Goal: Task Accomplishment & Management: Complete application form

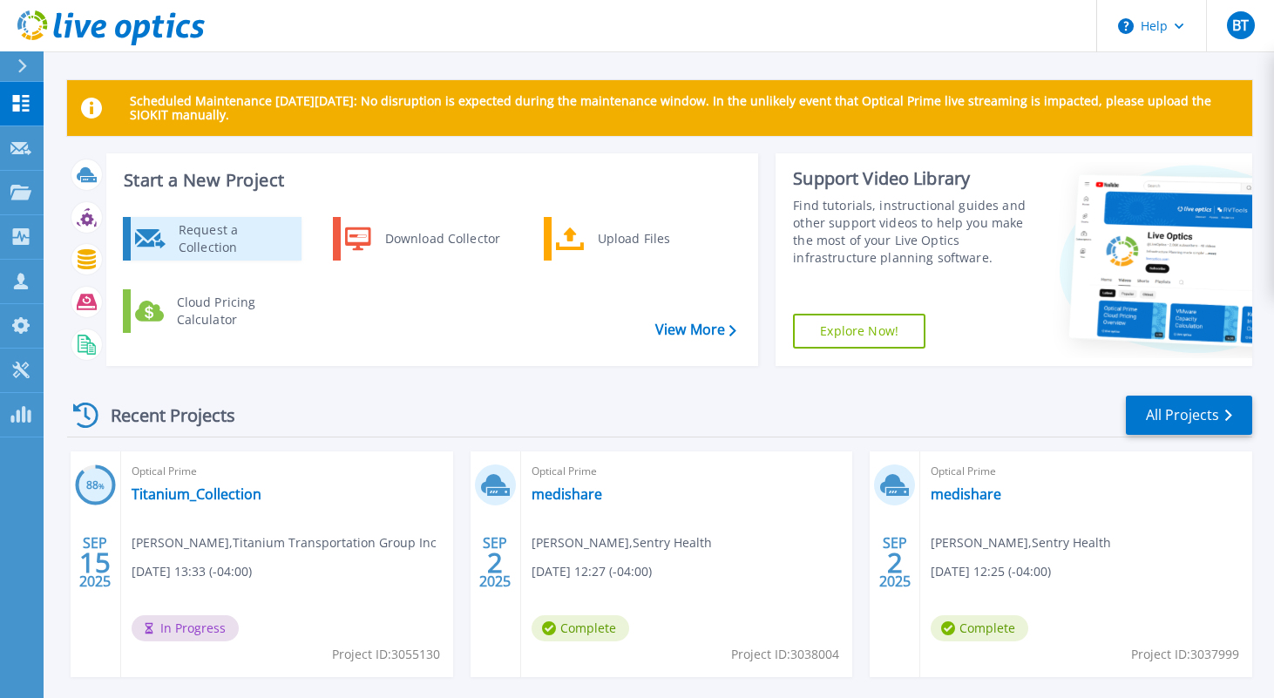
click at [199, 243] on div "Request a Collection" at bounding box center [233, 238] width 127 height 35
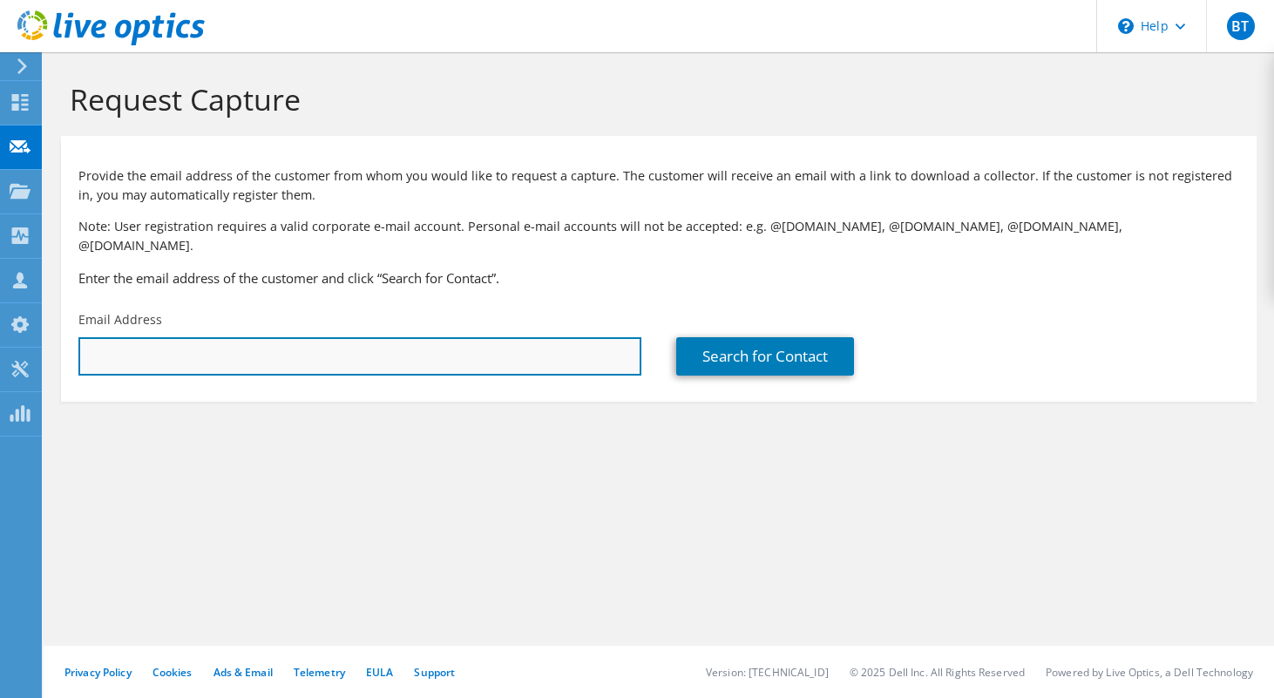
click at [200, 344] on input "text" at bounding box center [359, 356] width 563 height 38
paste input "[EMAIL_ADDRESS][DOMAIN_NAME]"
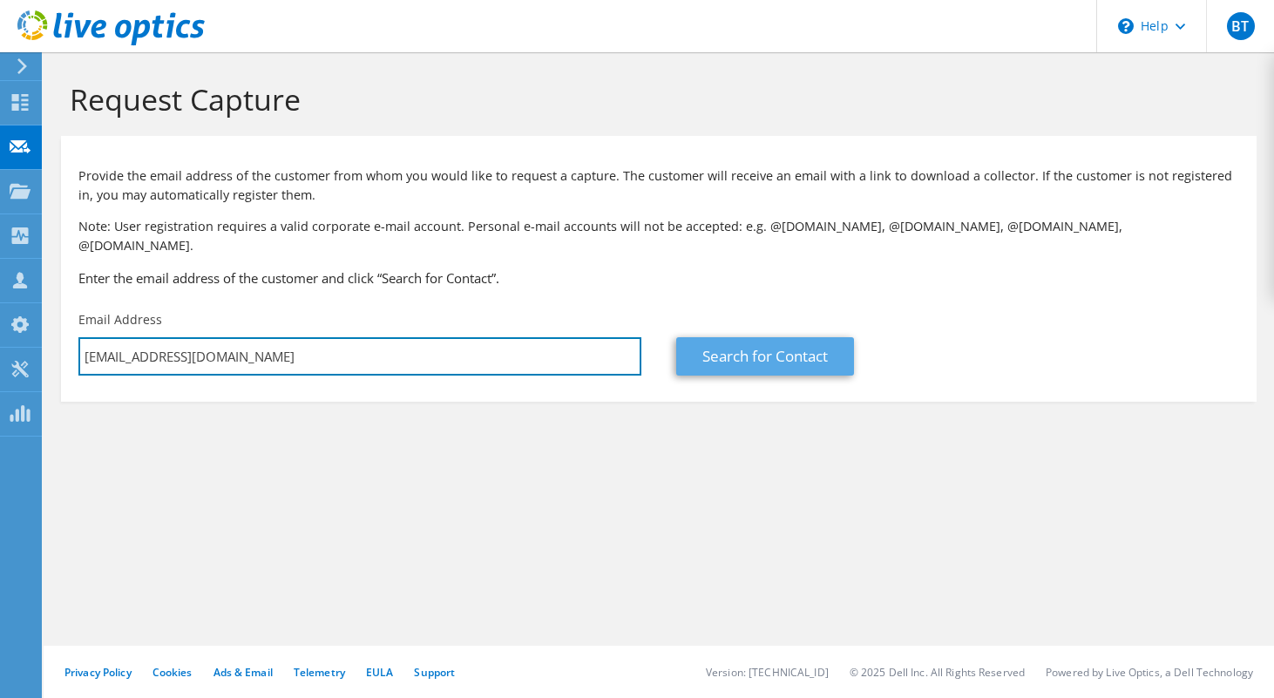
type input "[EMAIL_ADDRESS][DOMAIN_NAME]"
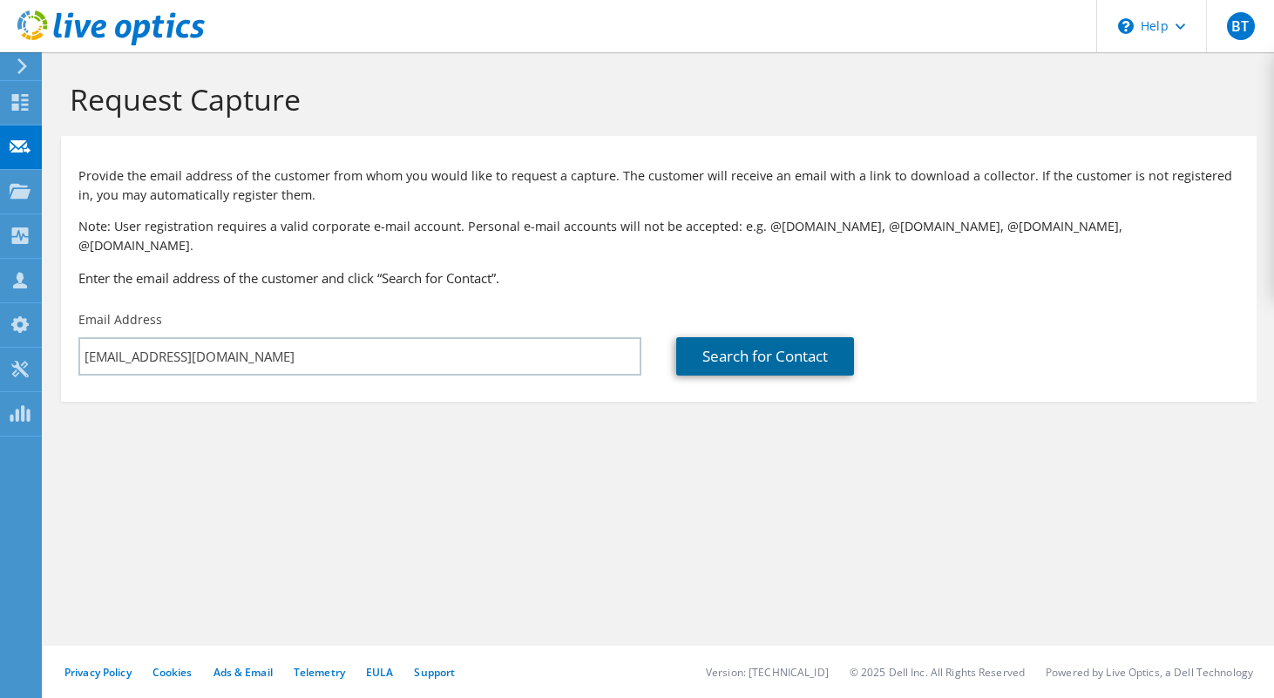
click at [782, 337] on link "Search for Contact" at bounding box center [765, 356] width 178 height 38
type input "ERCO WORLDWIDE"
type input "[PERSON_NAME]"
type input "[GEOGRAPHIC_DATA]"
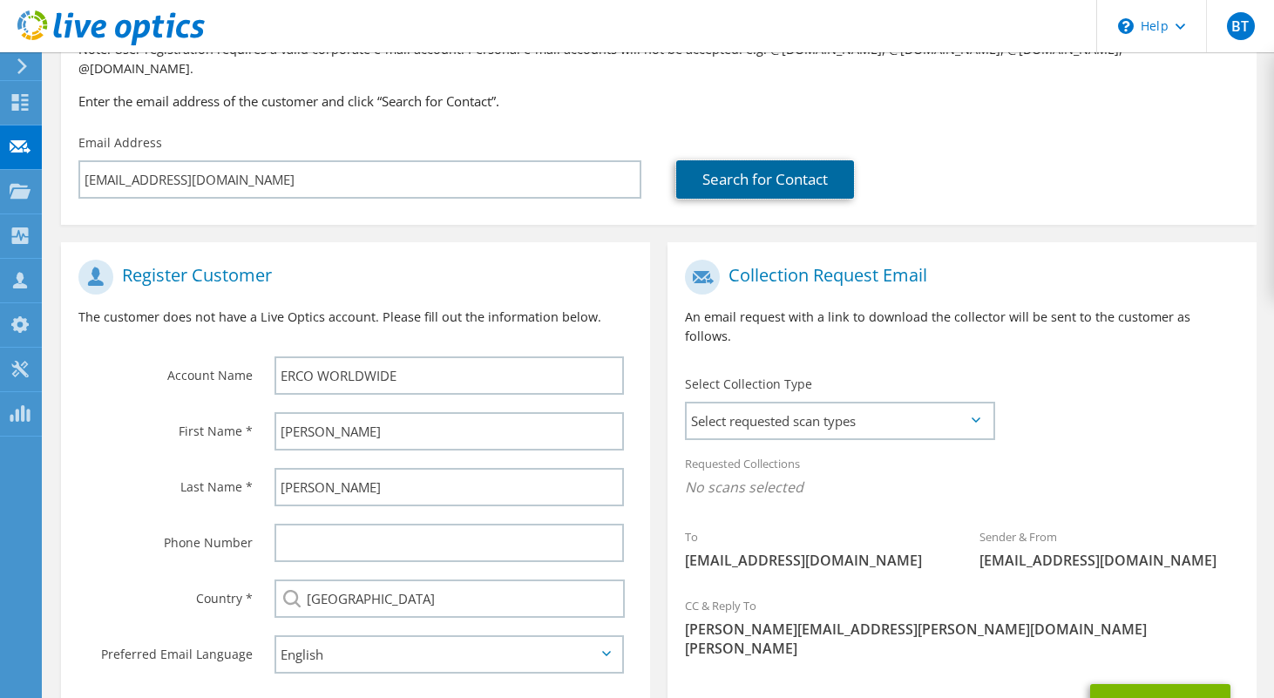
scroll to position [195, 0]
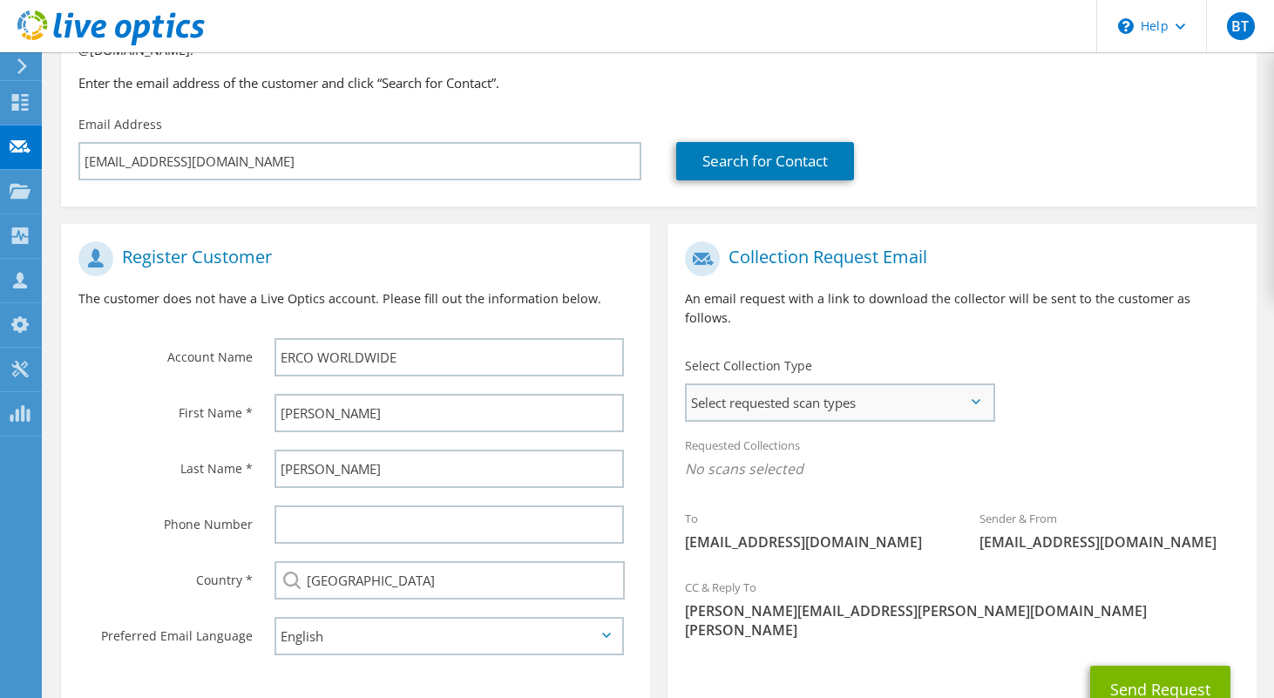
click at [756, 385] on span "Select requested scan types" at bounding box center [839, 402] width 306 height 35
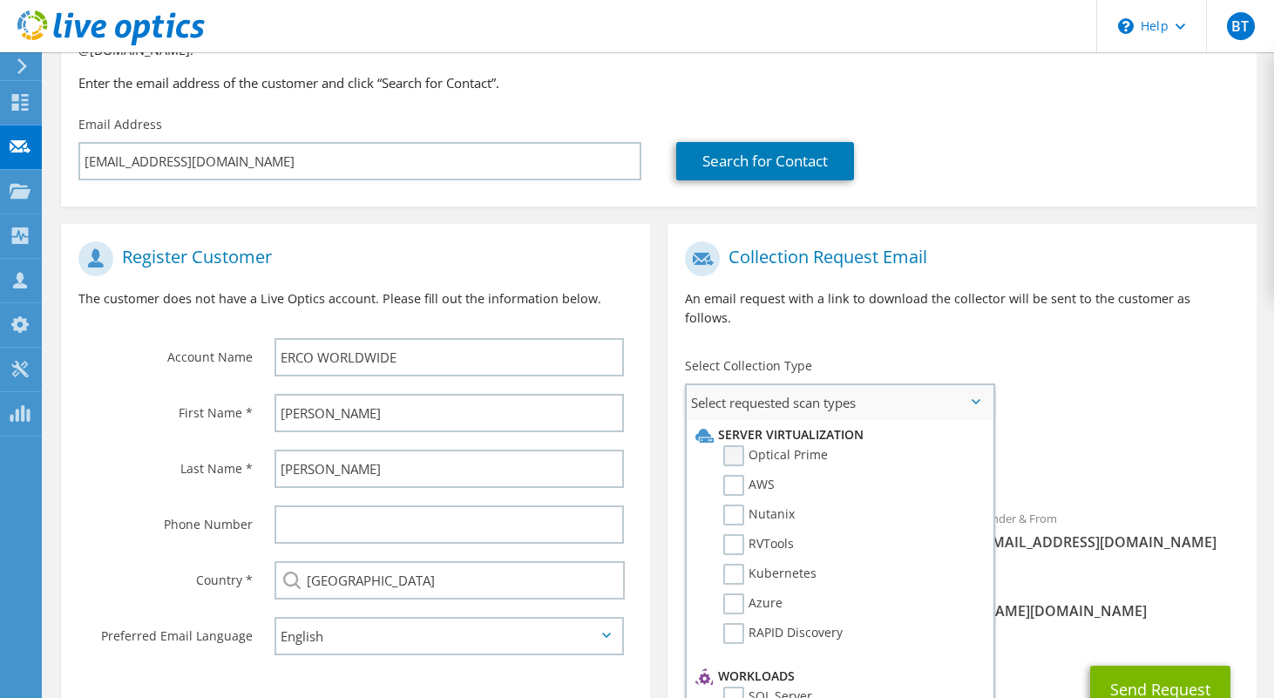
click at [733, 445] on label "Optical Prime" at bounding box center [775, 455] width 105 height 21
click at [0, 0] on input "Optical Prime" at bounding box center [0, 0] width 0 height 0
click at [732, 593] on label "Azure" at bounding box center [752, 603] width 59 height 21
click at [0, 0] on input "Azure" at bounding box center [0, 0] width 0 height 0
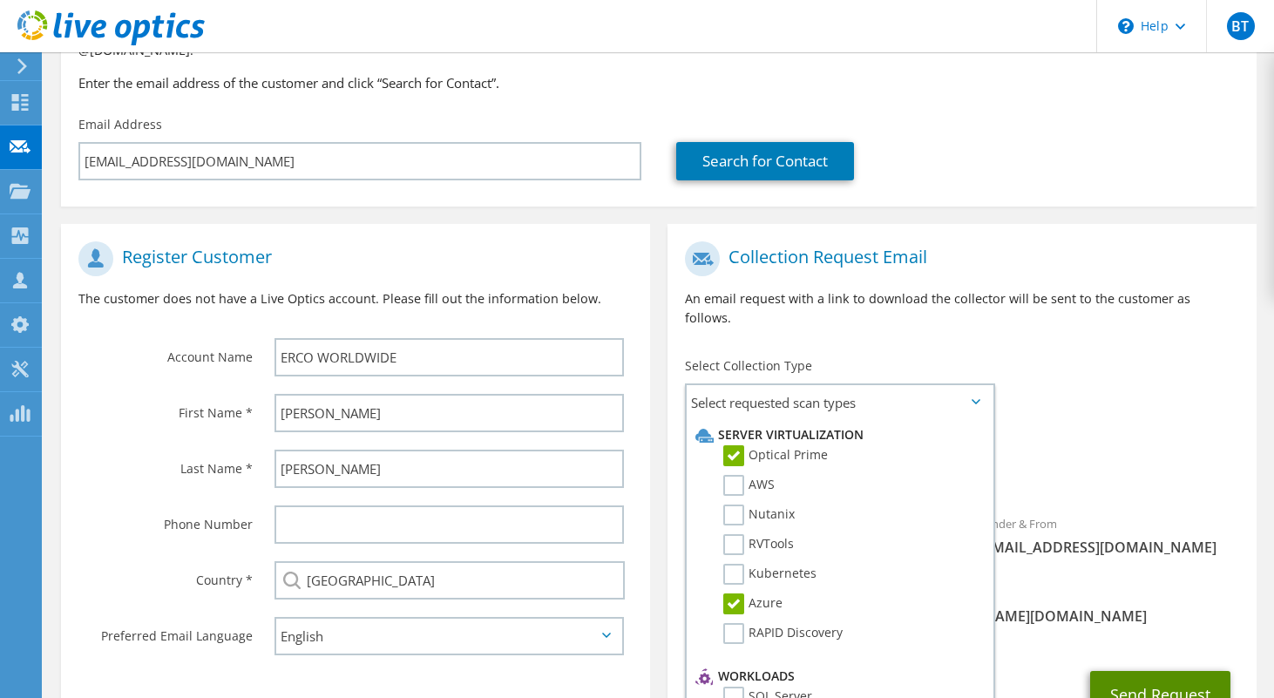
click at [1135, 671] on button "Send Request" at bounding box center [1160, 694] width 140 height 47
